Goal: Task Accomplishment & Management: Use online tool/utility

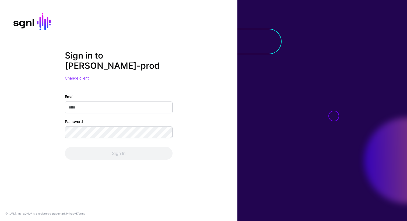
type input "**********"
click at [123, 154] on div "Sign In" at bounding box center [119, 153] width 108 height 13
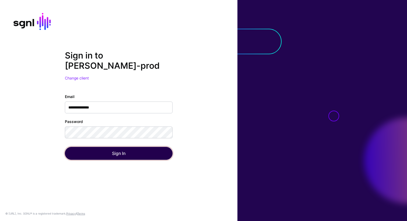
click at [122, 154] on button "Sign In" at bounding box center [119, 153] width 108 height 13
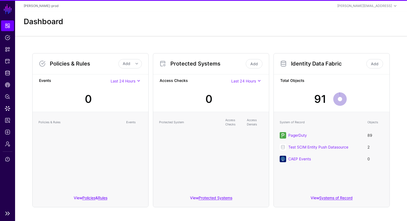
click at [13, 149] on ul "Dashboard Policies Snippets Protected Systems Identity Data Fabric CAEP Hub Pol…" at bounding box center [7, 113] width 15 height 187
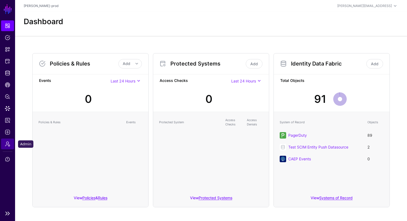
click at [12, 147] on link "Admin" at bounding box center [7, 144] width 13 height 11
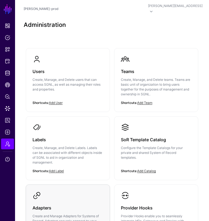
click at [54, 189] on link "Adapters Create and Manage Adapters for Systems of Record. Adapters securely co…" at bounding box center [68, 216] width 84 height 63
